Goal: Task Accomplishment & Management: Use online tool/utility

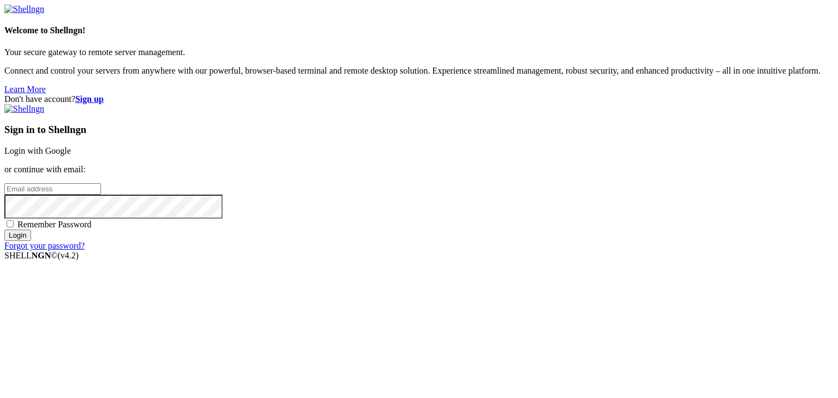
click at [71, 146] on link "Login with Google" at bounding box center [37, 150] width 67 height 9
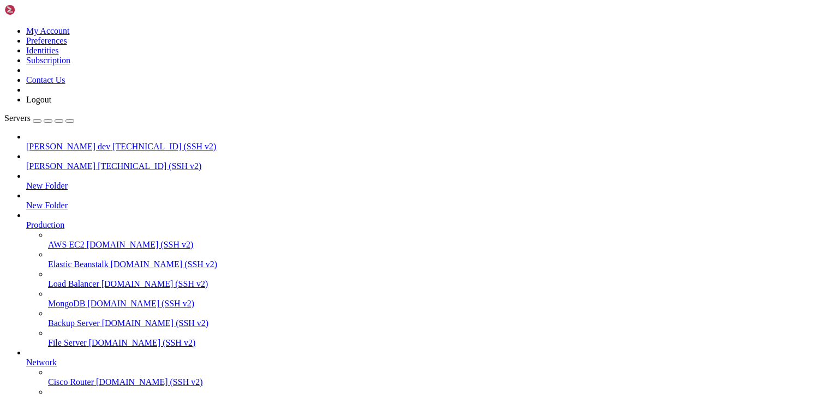
click at [58, 142] on span "[PERSON_NAME] dev" at bounding box center [68, 146] width 84 height 9
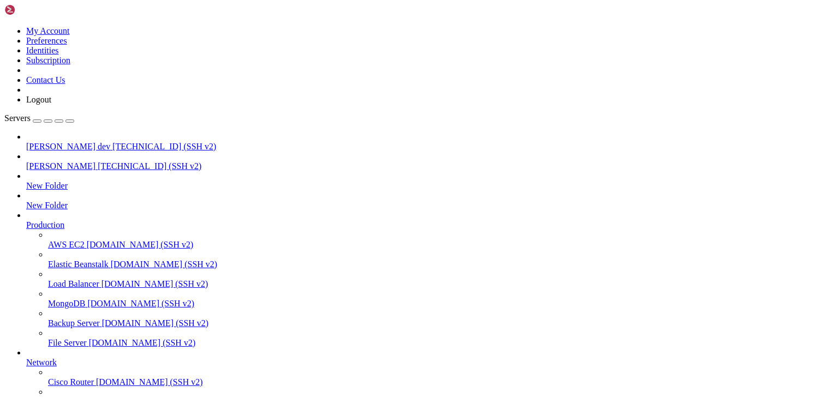
type input "/public_html/public/assets/receivable_accounts/374695"
